Goal: Task Accomplishment & Management: Manage account settings

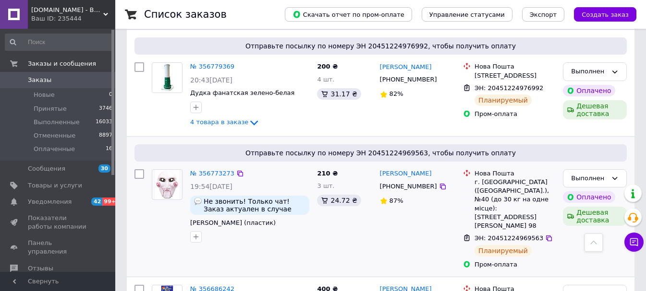
scroll to position [832, 0]
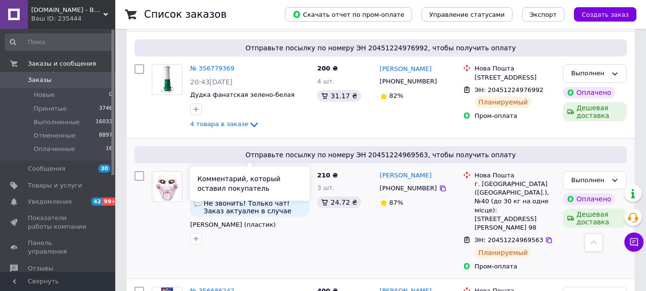
click at [306, 198] on div "Не звонить! Только чат! Заказ актуален в случае отправки не позднее 12.08." at bounding box center [249, 207] width 119 height 19
click at [292, 200] on span "Не звонить! Только чат! Заказ актуален в случае отправки не позднее 12.08." at bounding box center [255, 207] width 102 height 15
click at [197, 235] on icon "button" at bounding box center [196, 239] width 8 height 8
click at [217, 200] on span "Не звонить! Только чат! Заказ актуален в случае отправки не позднее 12.08." at bounding box center [255, 207] width 102 height 15
click at [206, 172] on link "№ 356773273" at bounding box center [212, 175] width 44 height 7
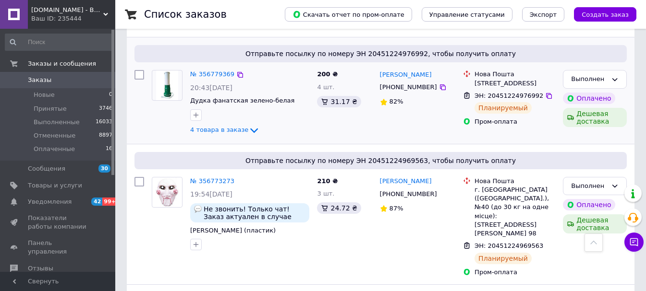
scroll to position [832, 0]
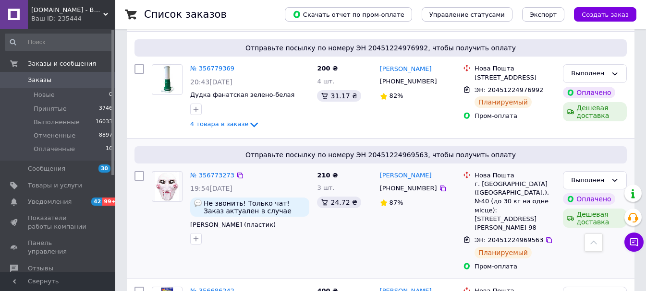
click at [167, 172] on img at bounding box center [167, 187] width 24 height 30
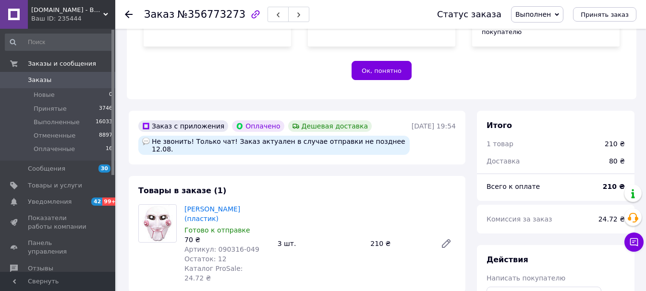
scroll to position [192, 0]
